Goal: Contribute content: Add original content to the website for others to see

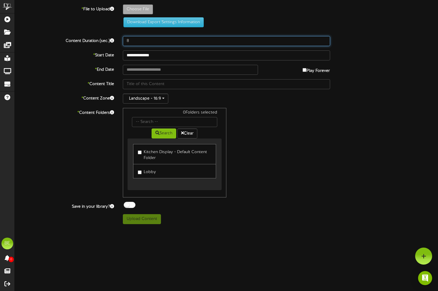
click at [176, 41] on input "8" at bounding box center [226, 41] width 207 height 10
type input "20"
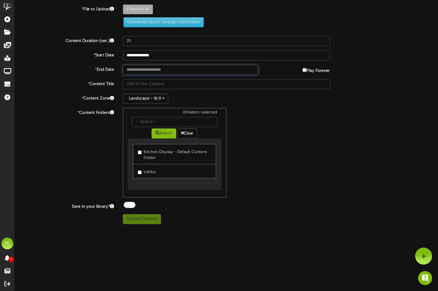
click at [156, 70] on input "text" at bounding box center [190, 70] width 135 height 10
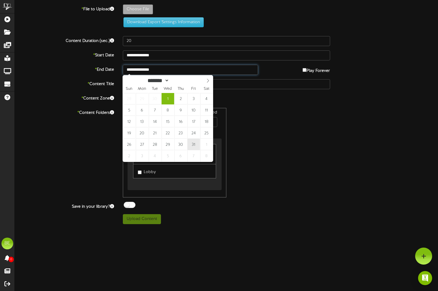
type input "**********"
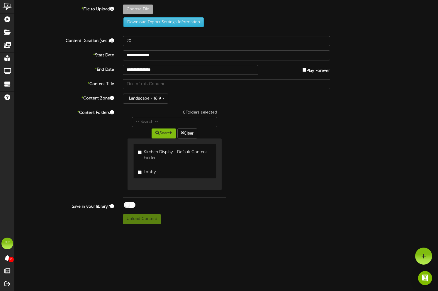
click at [141, 174] on label "Lobby" at bounding box center [147, 171] width 18 height 8
type input "**********"
type input "1025_MCD_WelcomeScreen_Oct_Bday"
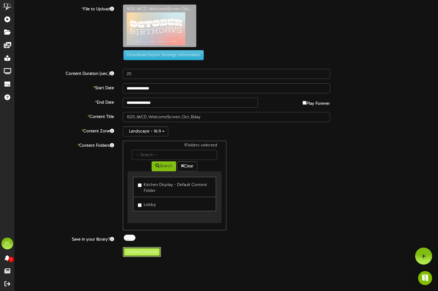
click at [139, 252] on button "Upload Content" at bounding box center [142, 252] width 38 height 10
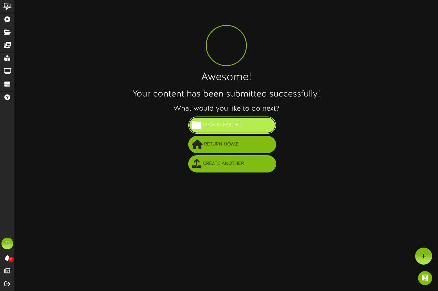
click at [235, 132] on button "View in Folder" at bounding box center [232, 124] width 88 height 17
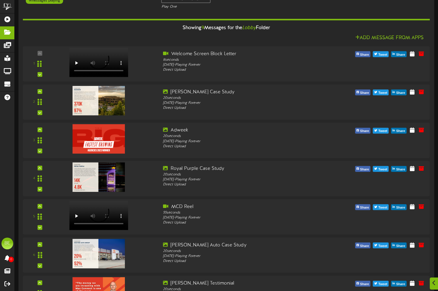
scroll to position [149, 0]
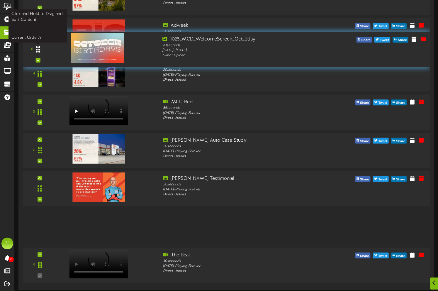
drag, startPoint x: 40, startPoint y: 227, endPoint x: 43, endPoint y: 50, distance: 176.8
click at [43, 50] on div at bounding box center [37, 49] width 13 height 15
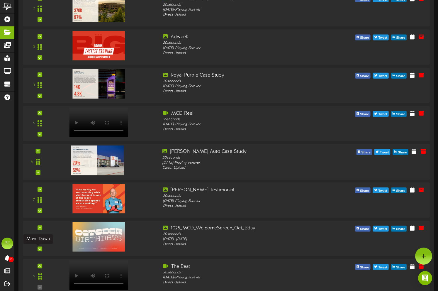
scroll to position [136, 0]
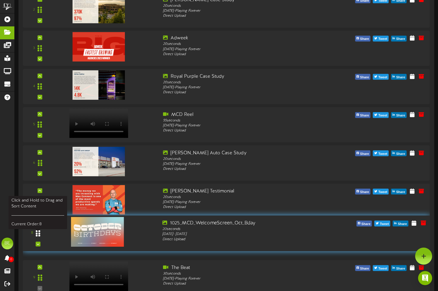
drag, startPoint x: 38, startPoint y: 240, endPoint x: 38, endPoint y: 235, distance: 5.9
click at [38, 235] on icon at bounding box center [38, 233] width 4 height 7
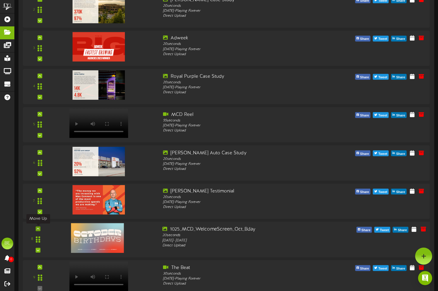
click at [38, 231] on div at bounding box center [37, 228] width 5 height 5
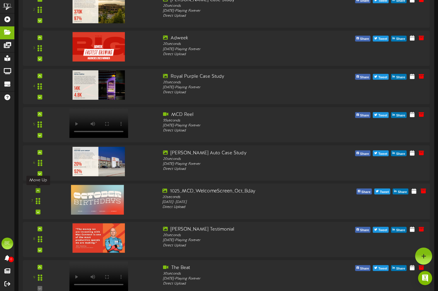
click at [38, 191] on icon at bounding box center [38, 190] width 3 height 3
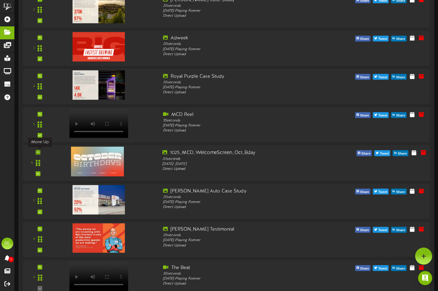
click at [38, 152] on icon at bounding box center [38, 152] width 3 height 3
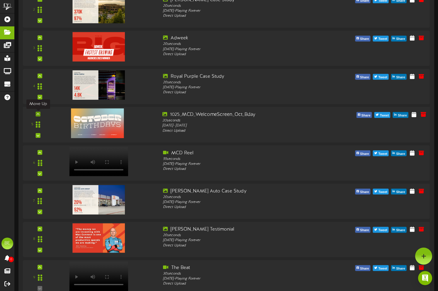
click at [37, 113] on icon at bounding box center [38, 114] width 3 height 3
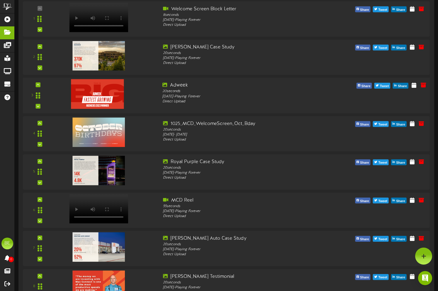
scroll to position [83, 0]
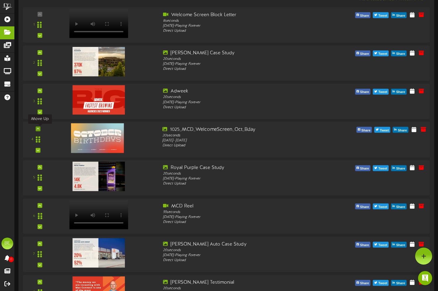
click at [39, 129] on icon at bounding box center [38, 128] width 3 height 3
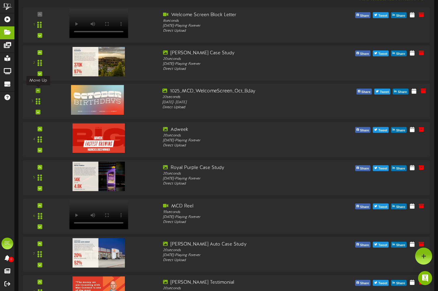
click at [38, 93] on div at bounding box center [37, 90] width 5 height 5
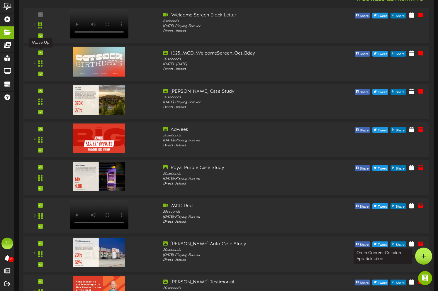
click at [416, 254] on div at bounding box center [423, 255] width 17 height 17
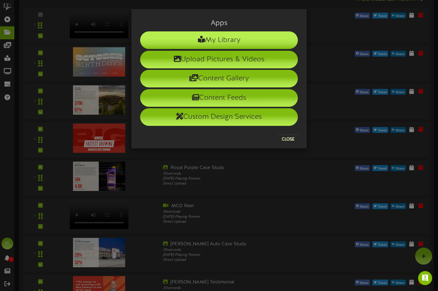
click at [198, 42] on icon at bounding box center [201, 39] width 7 height 7
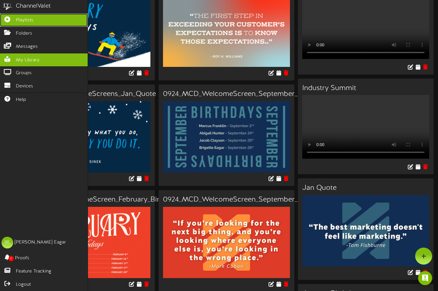
click at [20, 21] on span "Playlists" at bounding box center [25, 20] width 18 height 7
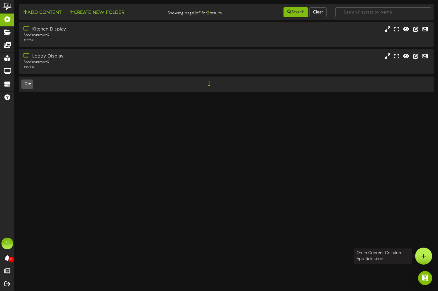
click at [425, 259] on div at bounding box center [423, 255] width 17 height 17
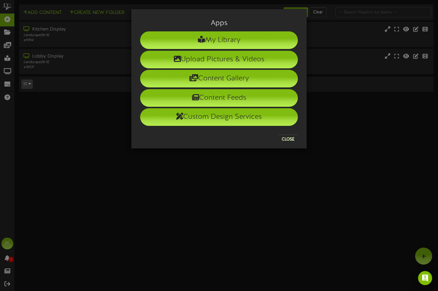
click at [66, 67] on div "Apps My Library Upload Pictures & Videos Content Gallery Content Feeds Custom D…" at bounding box center [219, 145] width 438 height 291
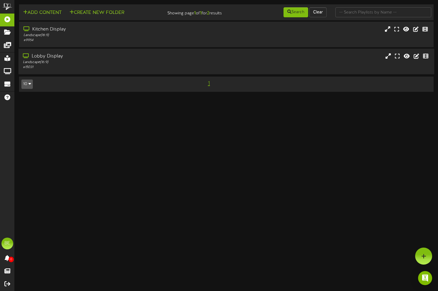
click at [68, 58] on div "Lobby Display" at bounding box center [105, 56] width 164 height 7
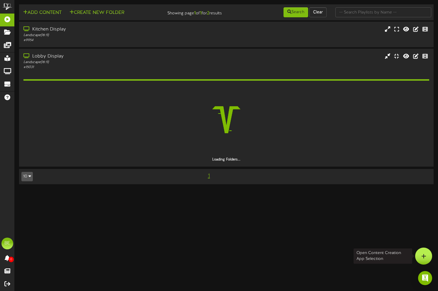
click at [426, 256] on div at bounding box center [423, 255] width 17 height 17
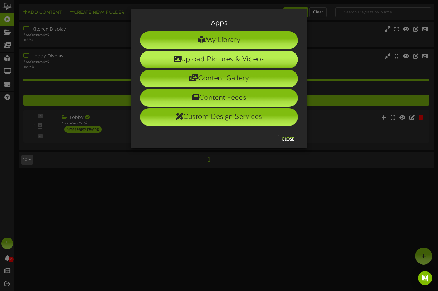
click at [223, 64] on li "Upload Pictures & Videos" at bounding box center [219, 60] width 158 height 18
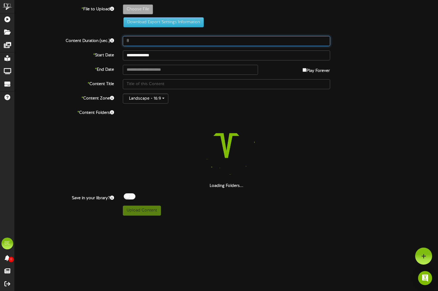
click at [151, 39] on input "8" at bounding box center [226, 41] width 207 height 10
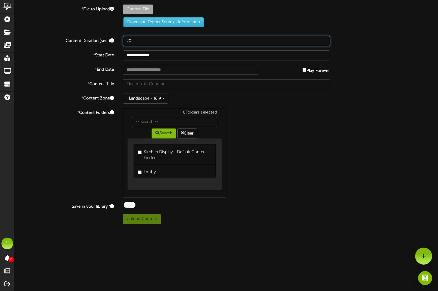
type input "20"
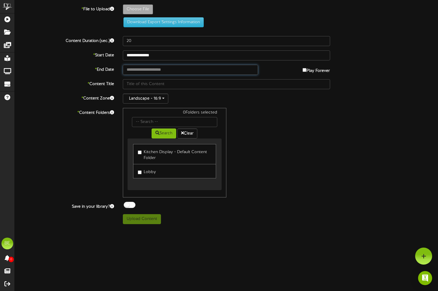
click at [153, 72] on input "text" at bounding box center [190, 70] width 135 height 10
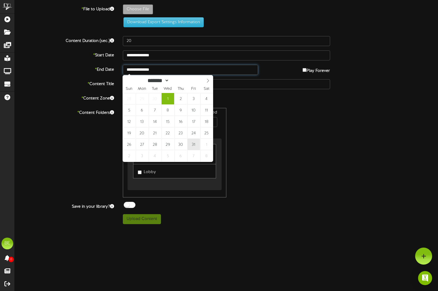
type input "**********"
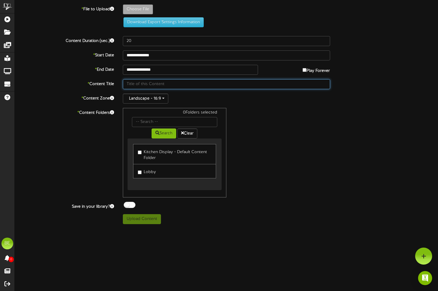
click at [145, 86] on input "text" at bounding box center [226, 84] width 207 height 10
type input "oct quote"
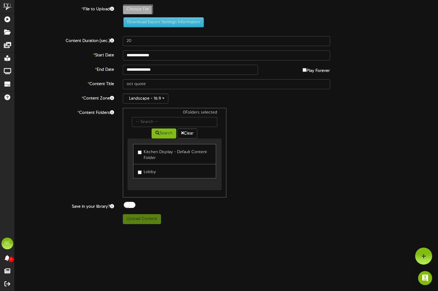
type input "**********"
type input "1025_MCD_WelcomeScreen_Oct_Quote"
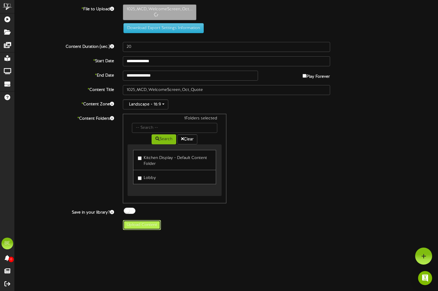
click at [137, 227] on button "Upload Content" at bounding box center [142, 225] width 38 height 10
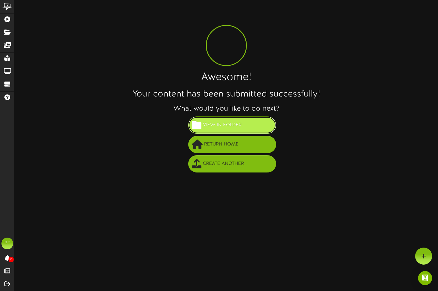
click at [228, 118] on button "View in Folder" at bounding box center [232, 124] width 88 height 17
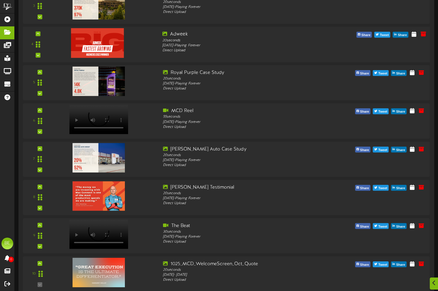
scroll to position [187, 0]
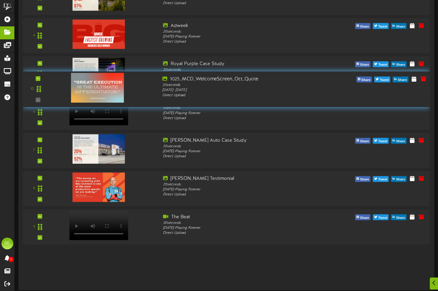
drag, startPoint x: 42, startPoint y: 264, endPoint x: 51, endPoint y: 88, distance: 176.1
click at [51, 88] on div "10" at bounding box center [38, 89] width 34 height 27
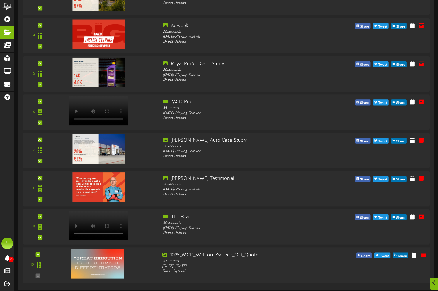
click at [41, 252] on div "10" at bounding box center [37, 265] width 25 height 27
click at [39, 255] on div at bounding box center [37, 254] width 5 height 5
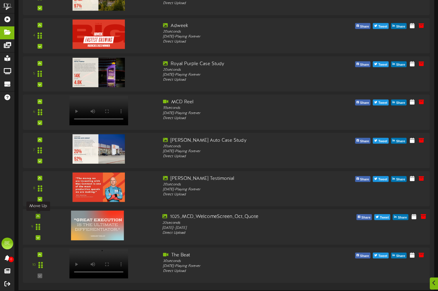
click at [39, 215] on icon at bounding box center [38, 216] width 3 height 3
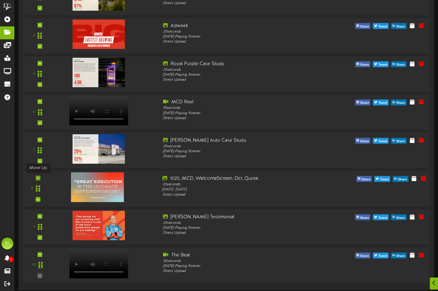
click at [39, 177] on icon at bounding box center [38, 177] width 3 height 3
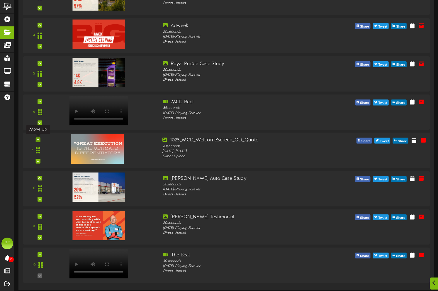
click at [39, 139] on icon at bounding box center [38, 139] width 3 height 3
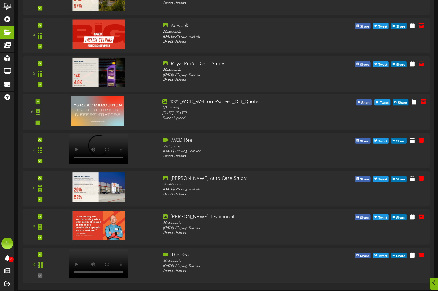
click at [38, 101] on icon at bounding box center [38, 101] width 3 height 3
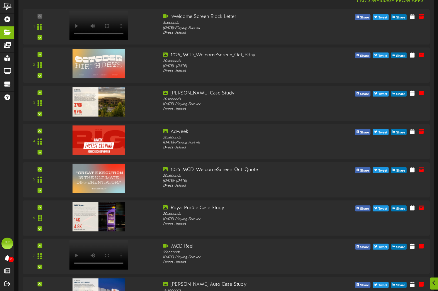
scroll to position [0, 0]
